Goal: Task Accomplishment & Management: Use online tool/utility

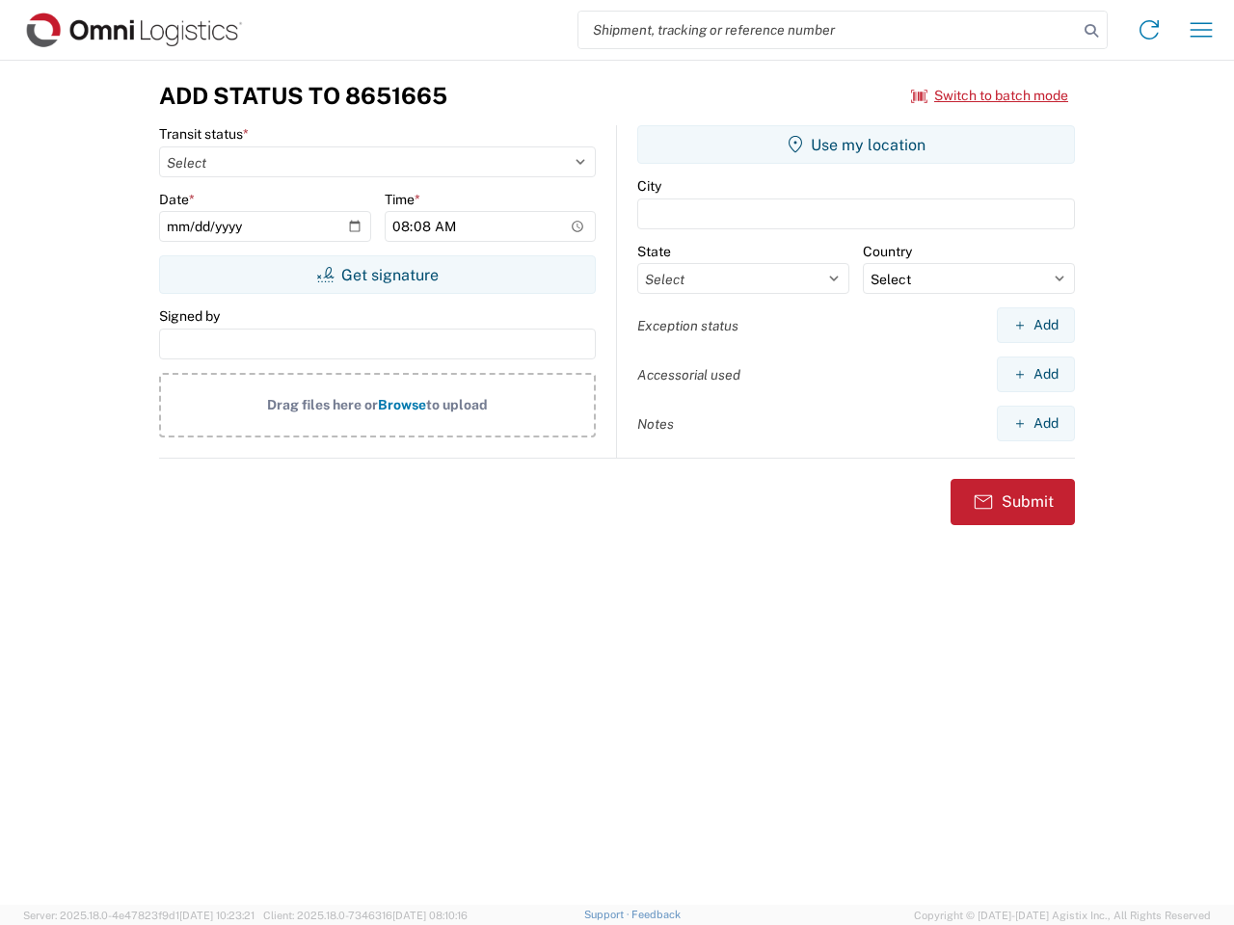
click at [828, 30] on input "search" at bounding box center [827, 30] width 499 height 37
click at [1091, 31] on icon at bounding box center [1091, 30] width 27 height 27
click at [1149, 30] on icon at bounding box center [1149, 29] width 31 height 31
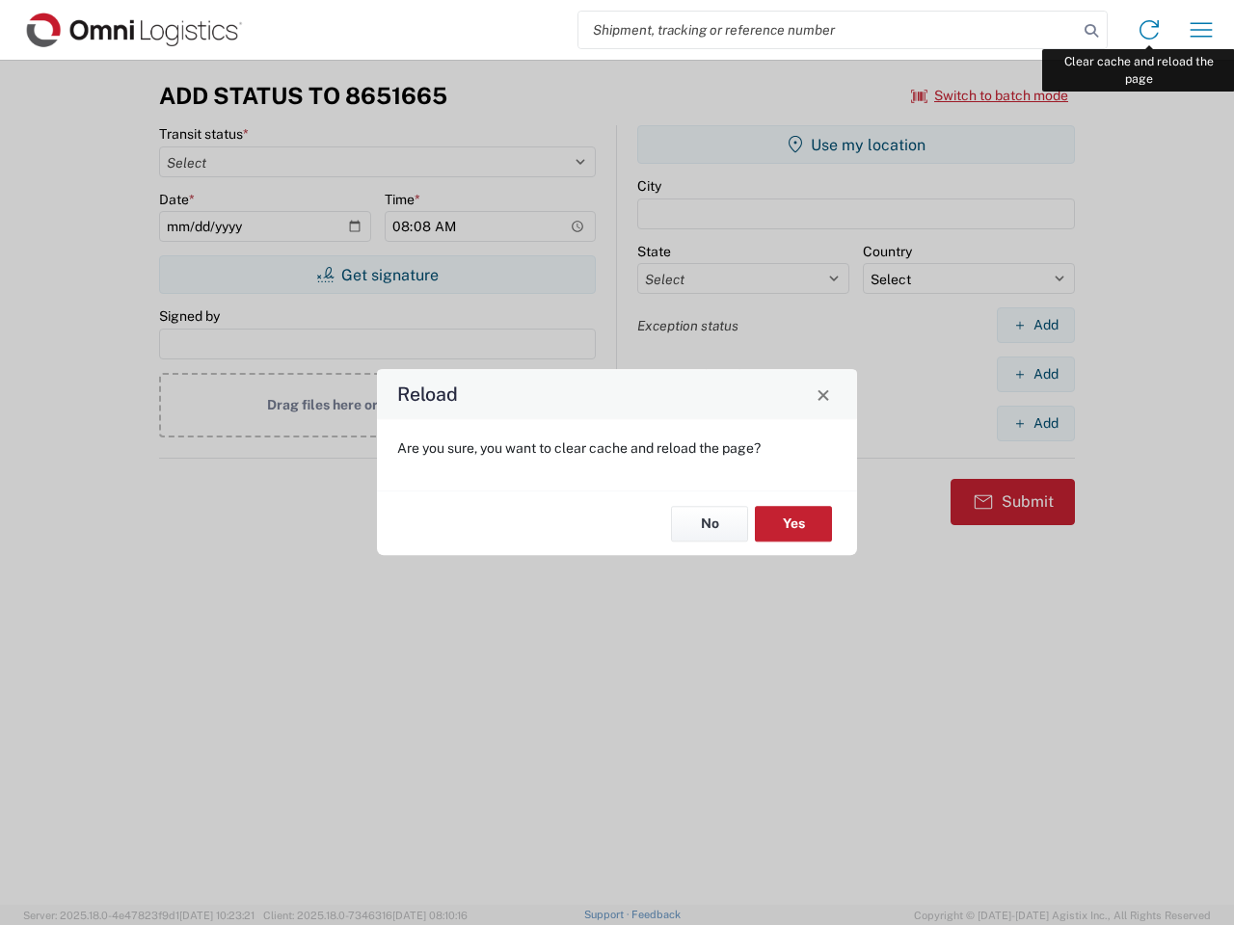
click at [1201, 30] on div "Reload Are you sure, you want to clear cache and reload the page? No Yes" at bounding box center [617, 462] width 1234 height 925
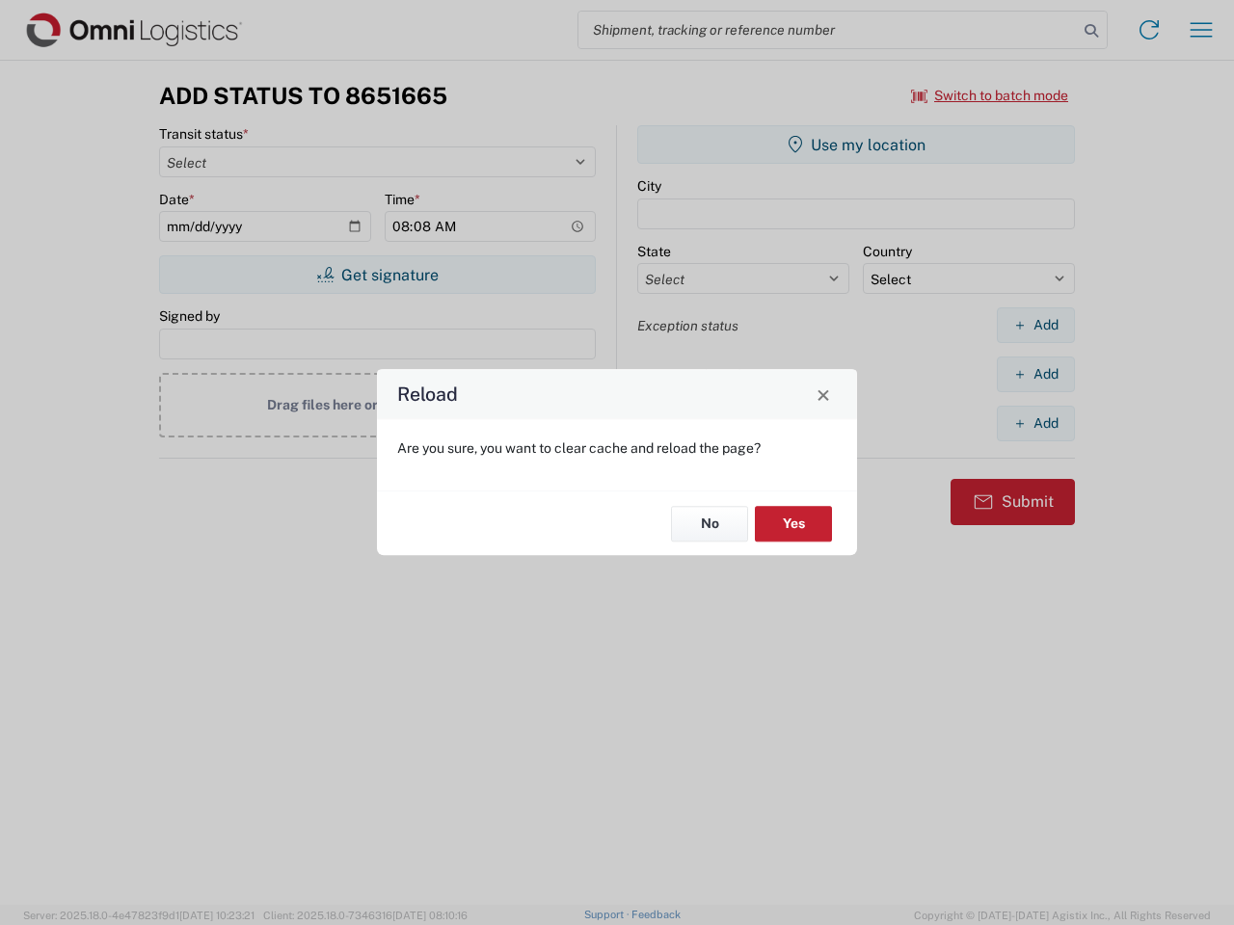
click at [990, 95] on div "Reload Are you sure, you want to clear cache and reload the page? No Yes" at bounding box center [617, 462] width 1234 height 925
click at [377, 275] on div "Reload Are you sure, you want to clear cache and reload the page? No Yes" at bounding box center [617, 462] width 1234 height 925
click at [856, 145] on div "Reload Are you sure, you want to clear cache and reload the page? No Yes" at bounding box center [617, 462] width 1234 height 925
click at [1035, 325] on div "Reload Are you sure, you want to clear cache and reload the page? No Yes" at bounding box center [617, 462] width 1234 height 925
click at [1035, 374] on div "Reload Are you sure, you want to clear cache and reload the page? No Yes" at bounding box center [617, 462] width 1234 height 925
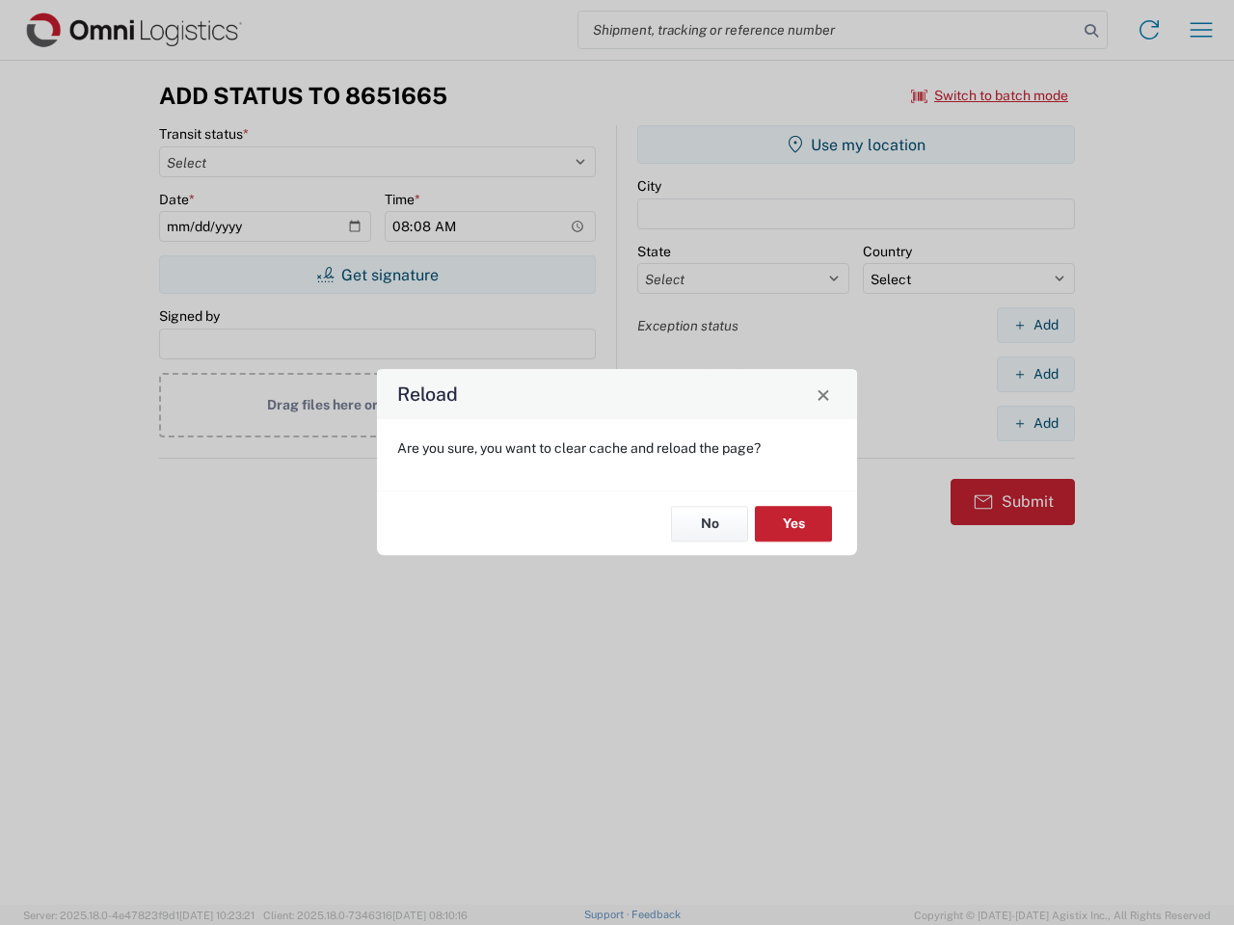
click at [1035, 423] on div "Reload Are you sure, you want to clear cache and reload the page? No Yes" at bounding box center [617, 462] width 1234 height 925
